Goal: Information Seeking & Learning: Learn about a topic

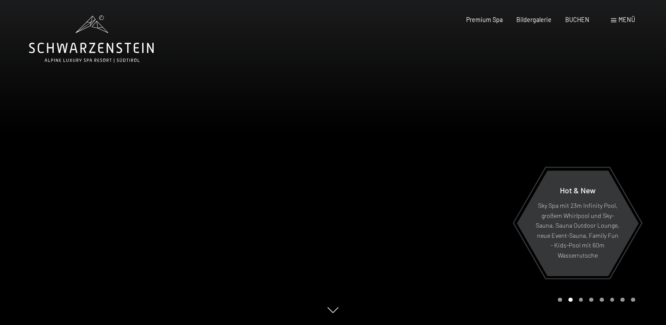
click at [614, 20] on span at bounding box center [613, 20] width 5 height 4
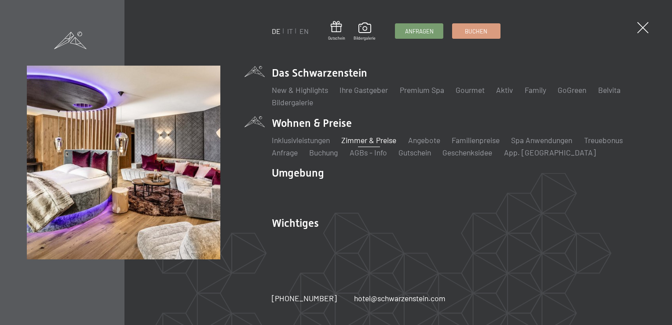
click at [364, 142] on link "Zimmer & Preise" at bounding box center [368, 140] width 55 height 10
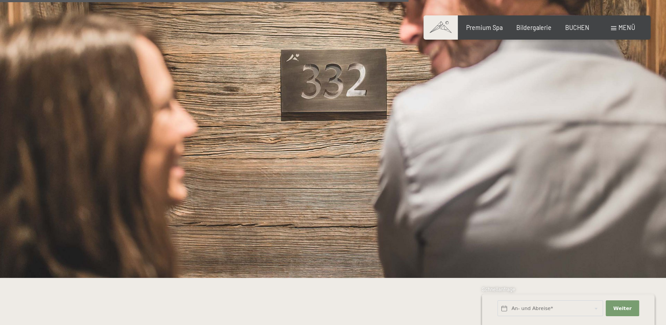
scroll to position [1230, 0]
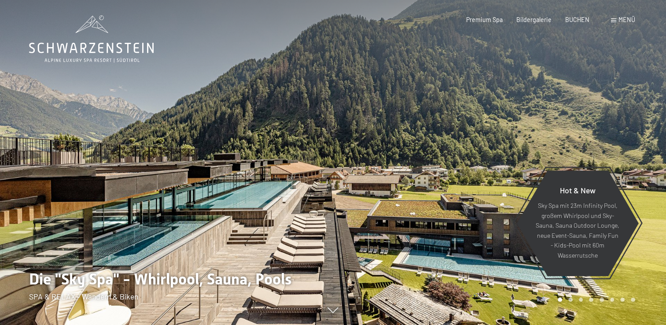
click at [616, 19] on div "Menü" at bounding box center [623, 19] width 24 height 9
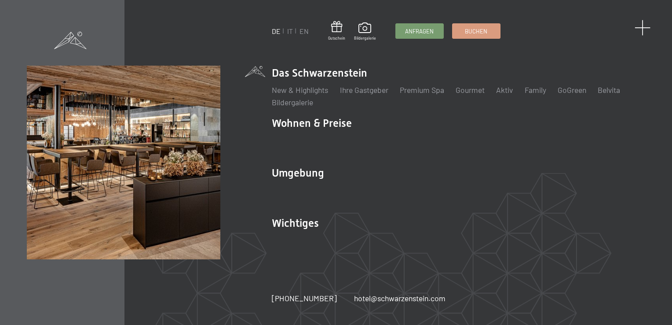
click at [640, 26] on span at bounding box center [643, 28] width 16 height 16
